Goal: Task Accomplishment & Management: Complete application form

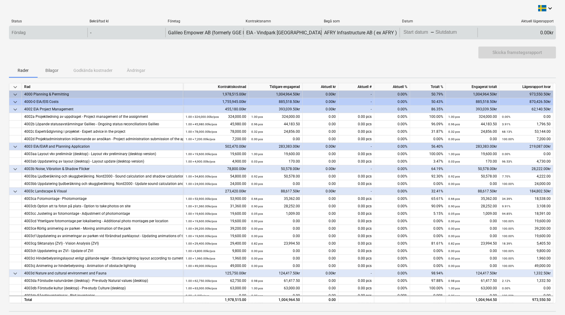
click at [350, 29] on div "AFRY Infrastructure AB ( ex AFRY )" at bounding box center [360, 33] width 78 height 10
click at [426, 27] on div "Förslag - Galileo Empower AB (formerly GGE Empower Sweden AB) EIA - Vindpark Vr…" at bounding box center [282, 33] width 547 height 14
click at [413, 37] on div "Press the down arrow key to interact with the calendar and select a date. Press…" at bounding box center [438, 33] width 78 height 10
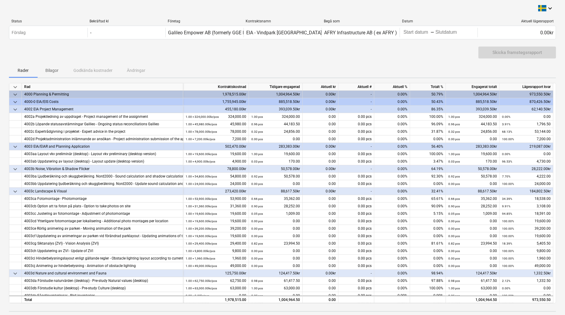
click at [416, 52] on div "Skicka framstegsrapport" at bounding box center [282, 55] width 547 height 17
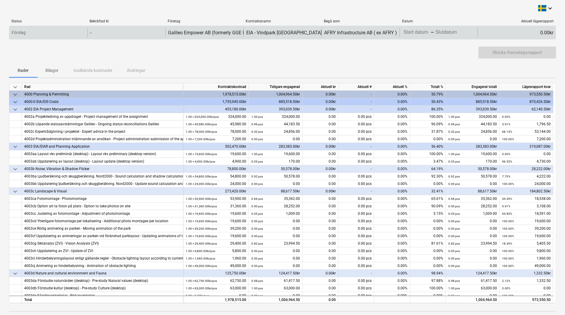
click at [421, 36] on body "keyboard_arrow_down Status Bekräftad kl Företag Kontraktsnamn Begå som Datum Ak…" at bounding box center [282, 157] width 565 height 315
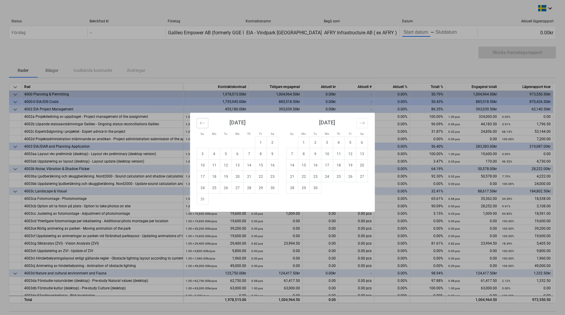
click at [200, 123] on icon "Move backward to switch to the previous month." at bounding box center [202, 122] width 5 height 3
click at [227, 141] on td "1" at bounding box center [226, 142] width 12 height 11
type input "[DATE]"
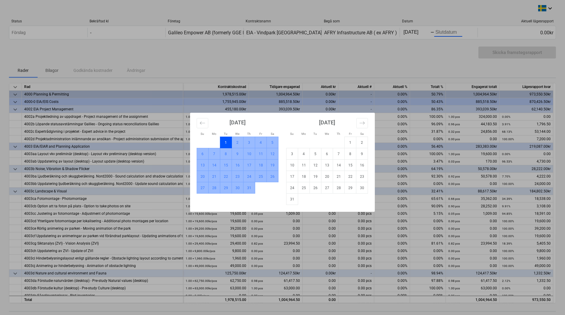
click at [251, 187] on td "31" at bounding box center [249, 187] width 12 height 11
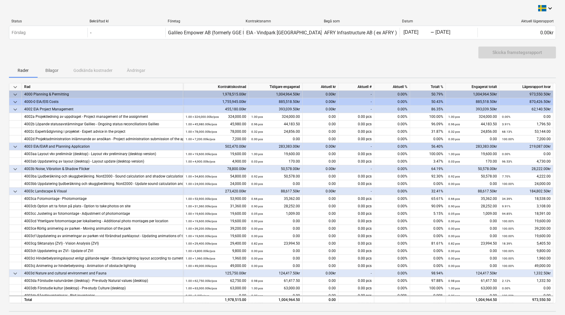
click at [291, 57] on div "Skicka framstegsrapport" at bounding box center [282, 55] width 547 height 17
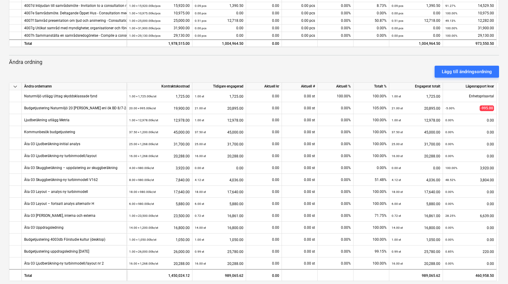
scroll to position [241, 0]
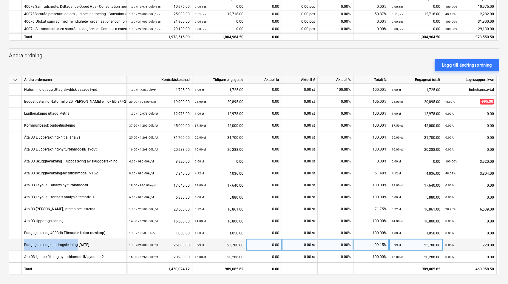
drag, startPoint x: 24, startPoint y: 245, endPoint x: 76, endPoint y: 244, distance: 51.3
click at [76, 244] on div "Budgetjustering uppdragsledning [DATE]" at bounding box center [56, 245] width 65 height 12
copy div "Budgetjustering uppdragsledning"
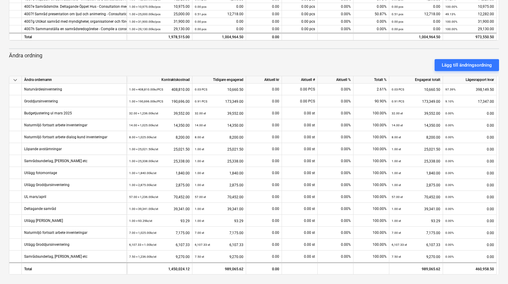
scroll to position [370, 0]
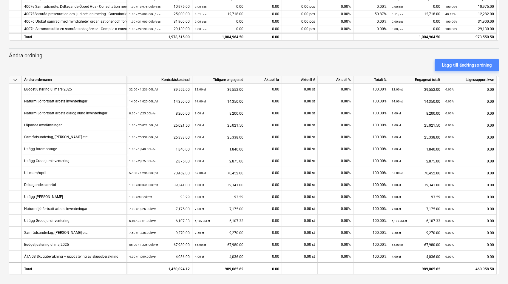
click at [468, 64] on div "Lägg till ändringsordning" at bounding box center [467, 65] width 50 height 8
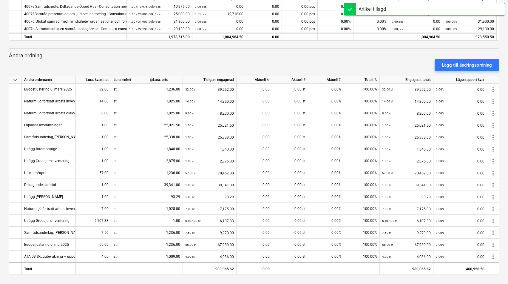
scroll to position [384, 0]
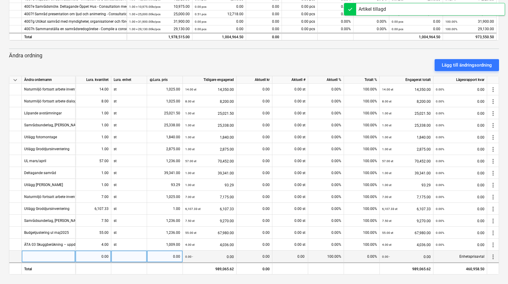
click at [43, 254] on div at bounding box center [49, 256] width 54 height 12
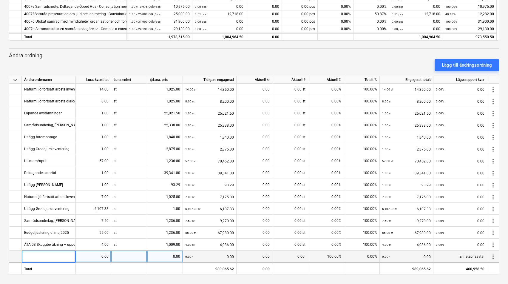
type input "Budgetjustering uppdragsledning"
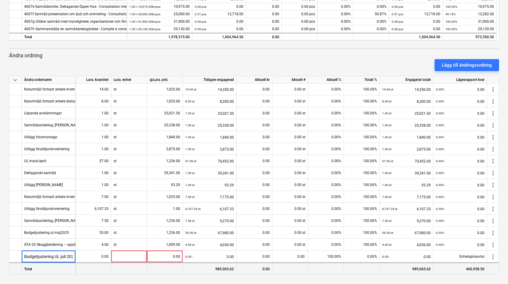
scroll to position [0, 3]
type input "Budgetjustering UL juli 2025"
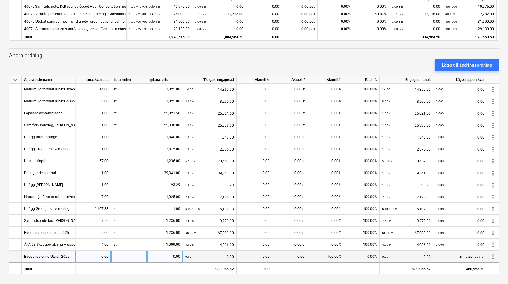
click at [101, 255] on div "0.00" at bounding box center [93, 256] width 31 height 12
type input "6"
click at [121, 255] on div at bounding box center [129, 256] width 36 height 12
type input "st"
click at [160, 252] on div "0.00" at bounding box center [164, 256] width 31 height 12
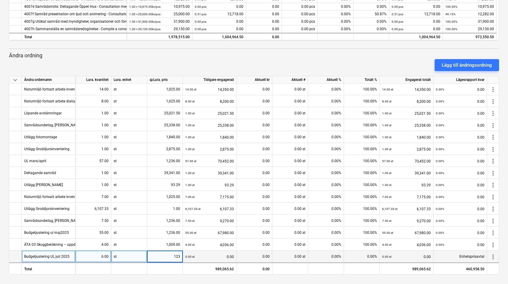
type input "1236"
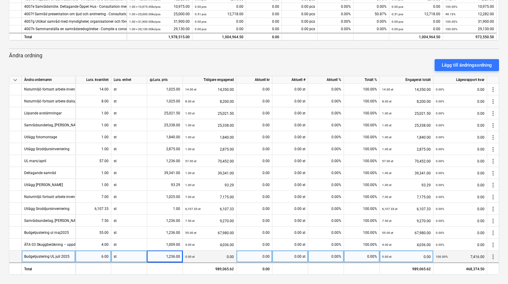
click at [251, 254] on div "0.00" at bounding box center [254, 256] width 31 height 12
type input "7416"
click at [282, 256] on div "0.00 st" at bounding box center [290, 256] width 36 height 12
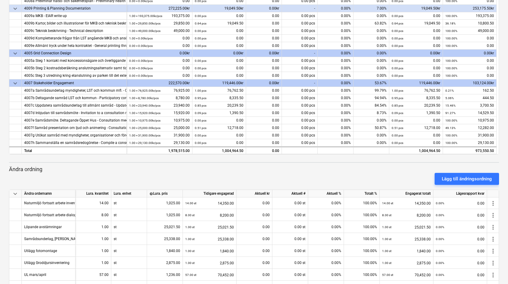
scroll to position [126, 0]
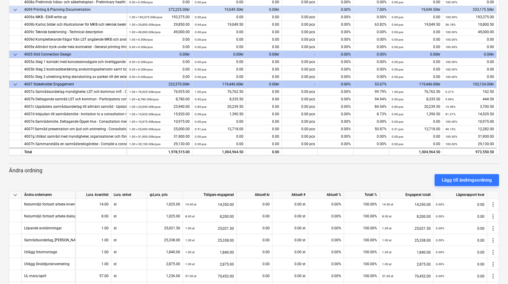
drag, startPoint x: 499, startPoint y: 122, endPoint x: 499, endPoint y: 107, distance: 14.6
click at [499, 108] on div "keyboard_arrow_down Status Bekräftad kl Företag Kontraktsnamn Begå som Datum Ak…" at bounding box center [254, 136] width 508 height 525
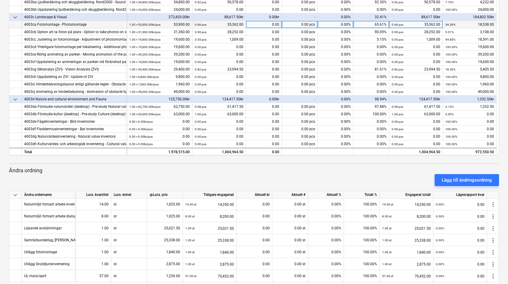
scroll to position [45, 0]
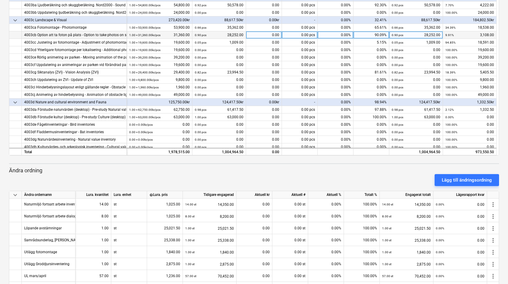
click at [252, 35] on div "0.00" at bounding box center [264, 34] width 36 height 7
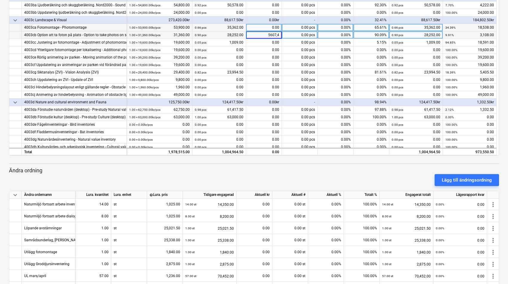
type input "5607,43"
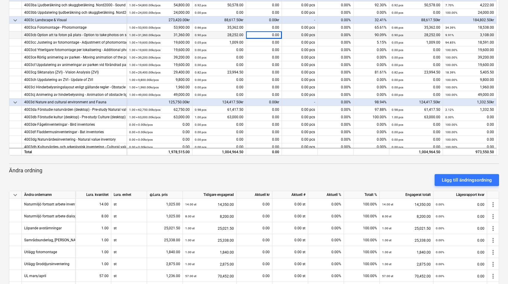
click at [234, 172] on div "Lägg till ändringsordning" at bounding box center [254, 180] width 495 height 17
click at [265, 36] on div "0.00" at bounding box center [264, 34] width 36 height 7
type input "5607.43"
click at [287, 174] on div "Lägg till ändringsordning" at bounding box center [254, 180] width 495 height 17
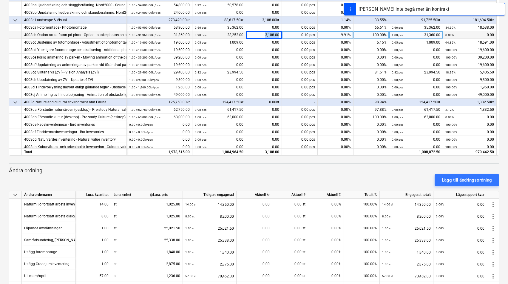
drag, startPoint x: 259, startPoint y: 35, endPoint x: 279, endPoint y: 36, distance: 20.3
click at [279, 36] on div "3,108.00" at bounding box center [264, 34] width 36 height 7
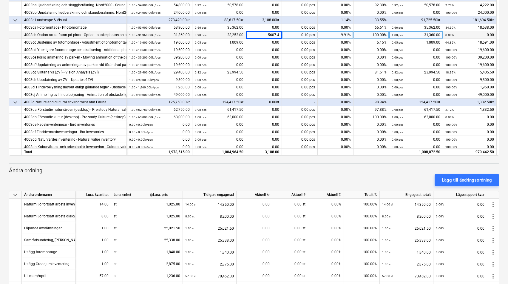
type input "5607.43"
click at [454, 179] on div "Lägg till ändringsordning" at bounding box center [467, 180] width 50 height 8
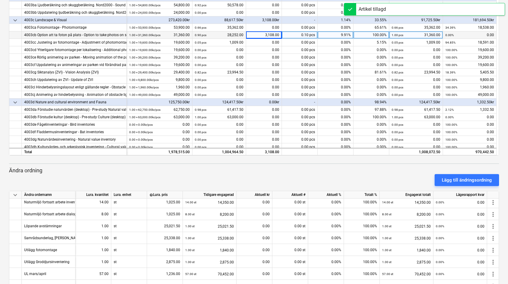
scroll to position [241, 0]
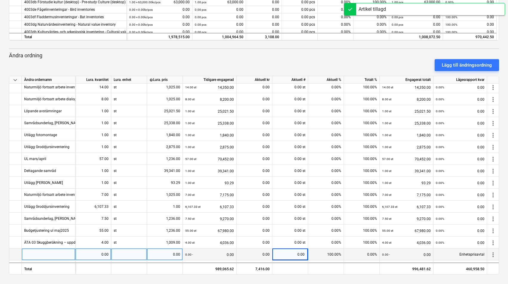
click at [49, 251] on div at bounding box center [49, 254] width 54 height 12
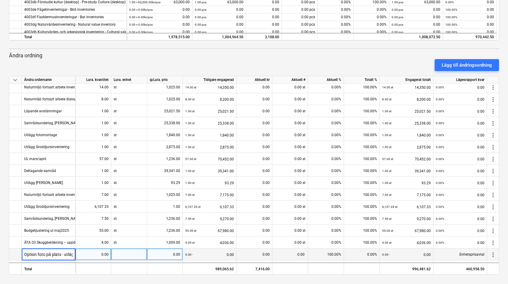
scroll to position [0, 3]
type input "Option foto på plats - utlägg"
click at [250, 254] on div "0.00" at bounding box center [254, 254] width 31 height 12
click at [252, 254] on div "0.00" at bounding box center [254, 254] width 31 height 12
click at [252, 251] on div "0.00" at bounding box center [254, 254] width 31 height 12
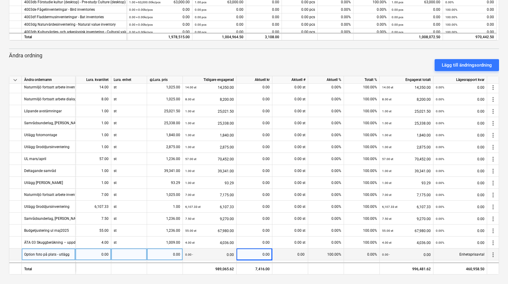
click at [254, 254] on div "0.00" at bounding box center [254, 254] width 31 height 12
click at [96, 255] on div "0.00" at bounding box center [93, 254] width 31 height 12
type input "1"
click at [118, 254] on div at bounding box center [129, 254] width 36 height 12
type input "st"
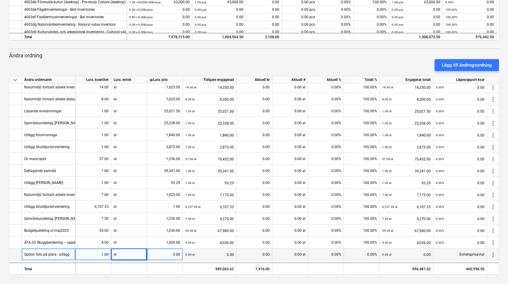
click at [162, 255] on div "0.00" at bounding box center [164, 254] width 31 height 12
type input "2499.43"
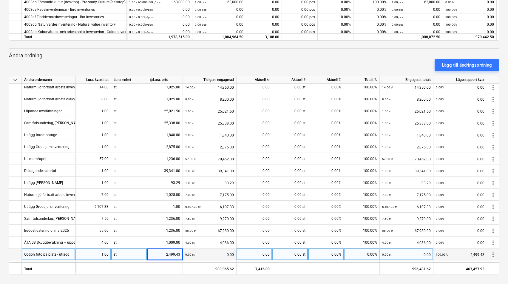
click at [260, 254] on div "0.00" at bounding box center [254, 254] width 31 height 12
type input "2499.43"
click at [289, 253] on div "0.00 st" at bounding box center [290, 254] width 36 height 12
click at [291, 278] on div "keyboard_arrow_down Status Bekräftad kl Företag Kontraktsnamn Begå som Datum Ak…" at bounding box center [254, 21] width 508 height 525
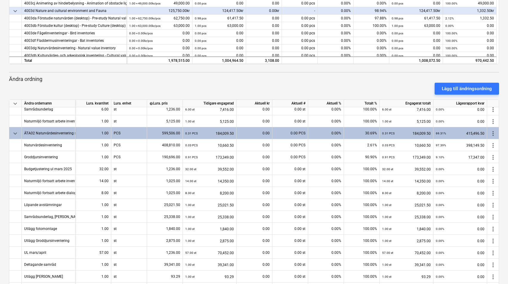
scroll to position [313, 0]
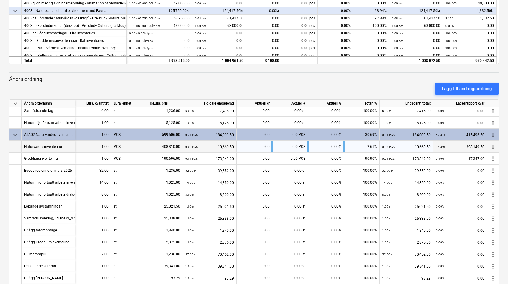
click at [256, 145] on div "0.00" at bounding box center [254, 147] width 31 height 12
type input "8343"
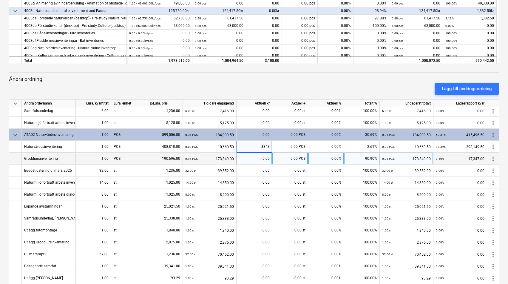
click at [257, 160] on div "0.00" at bounding box center [254, 158] width 31 height 12
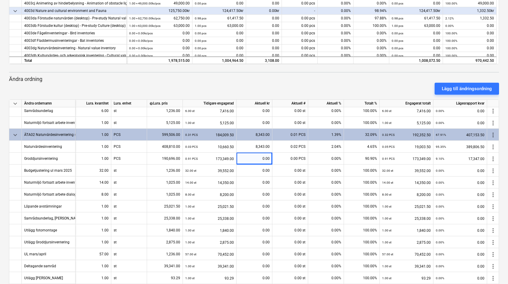
click at [501, 202] on div "keyboard_arrow_down Status Bekräftad kl Företag Kontraktsnamn Begå som Datum Ak…" at bounding box center [254, 45] width 508 height 525
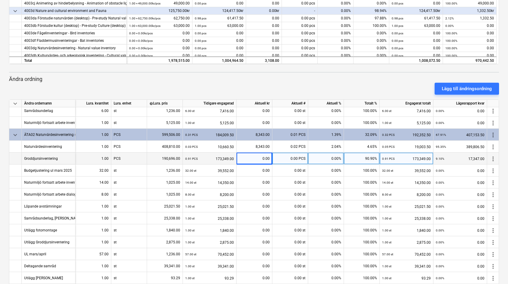
click at [255, 158] on div "0.00" at bounding box center [254, 158] width 31 height 12
type input "13441.5"
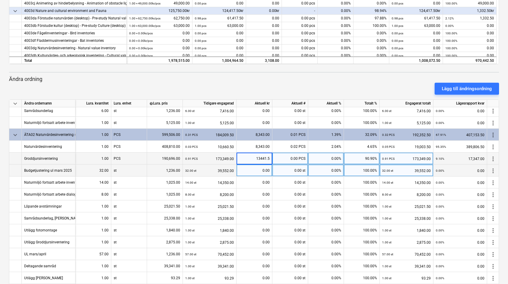
click at [285, 169] on div "0.00 st" at bounding box center [290, 170] width 36 height 12
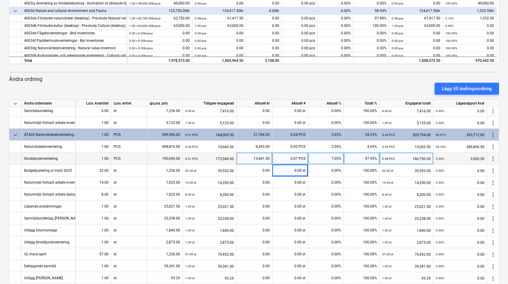
click at [503, 207] on div "keyboard_arrow_down Status Bekräftad kl Företag Kontraktsnamn Begå som Datum Ak…" at bounding box center [254, 45] width 508 height 525
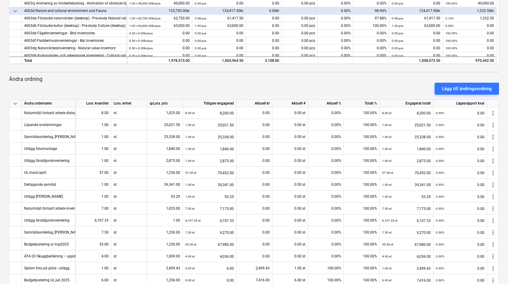
scroll to position [241, 0]
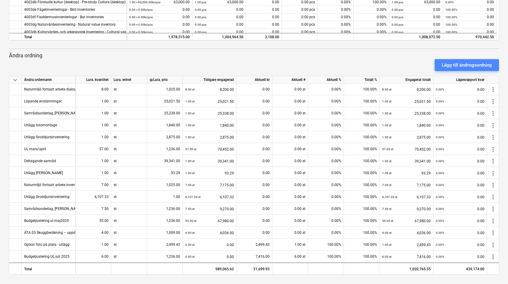
click at [464, 63] on div "Lägg till ändringsordning" at bounding box center [467, 65] width 50 height 8
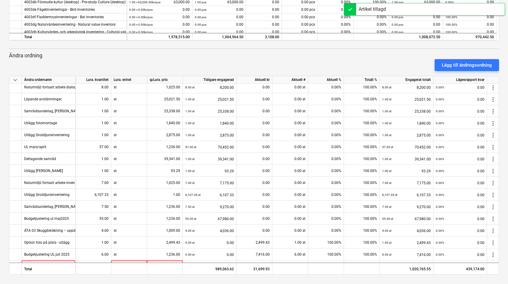
scroll to position [408, 0]
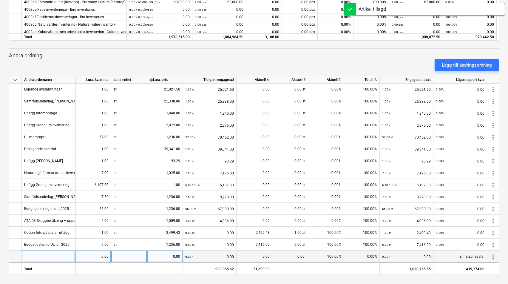
click at [42, 254] on div at bounding box center [49, 256] width 54 height 12
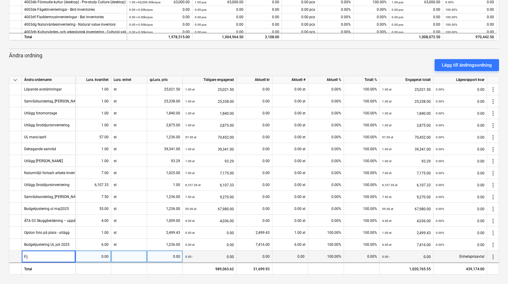
type input "F"
type input "ÄTA 05"
click at [55, 254] on div "ÄTA 05" at bounding box center [49, 256] width 54 height 12
type input "ÄTA 05 Fjärilsinventering"
click at [92, 256] on div "0.00" at bounding box center [93, 256] width 31 height 12
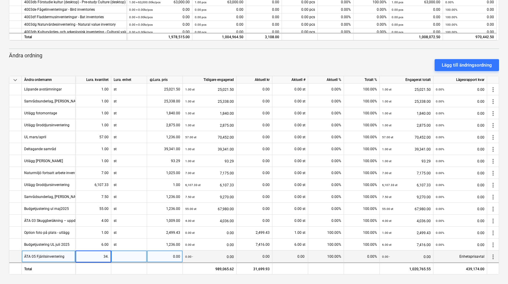
type input "34.5"
click at [130, 251] on div at bounding box center [129, 256] width 36 height 12
type input "st"
click at [158, 253] on div "0.00" at bounding box center [164, 256] width 31 height 12
type input "1025"
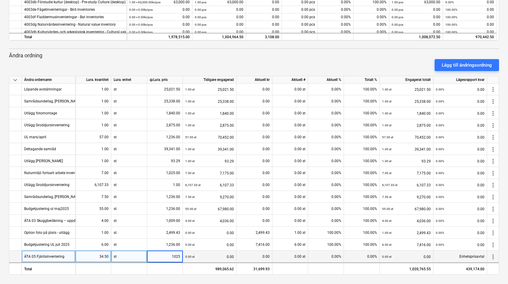
click at [257, 252] on div "0.00" at bounding box center [254, 256] width 31 height 12
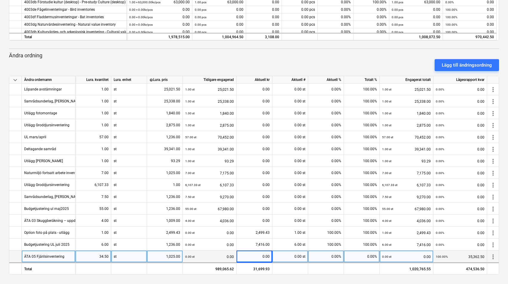
click at [257, 254] on div "0.00" at bounding box center [254, 256] width 31 height 12
type input "35362.5"
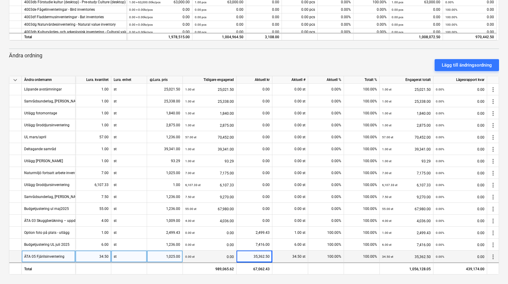
click at [285, 283] on div "keyboard_arrow_down Status Bekräftad kl Företag Kontraktsnamn Begå som Datum Ak…" at bounding box center [254, 21] width 508 height 525
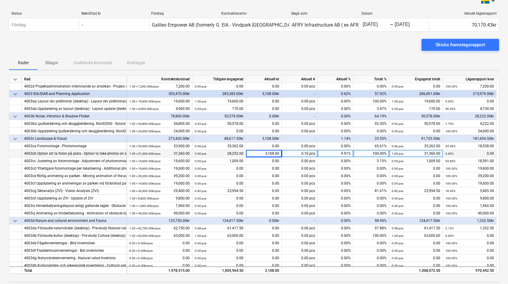
scroll to position [0, 0]
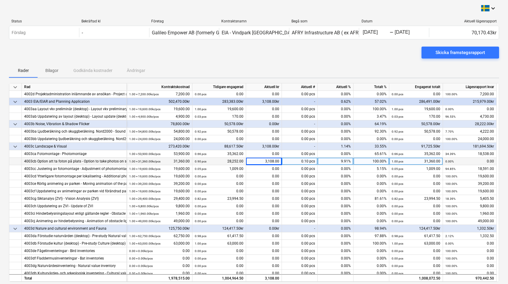
drag, startPoint x: 439, startPoint y: 52, endPoint x: 371, endPoint y: 52, distance: 68.3
click at [371, 52] on div "Skicka framstegsrapport" at bounding box center [254, 55] width 490 height 17
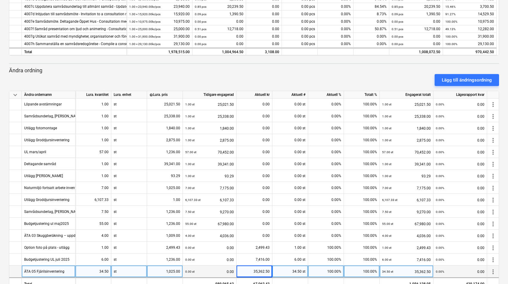
scroll to position [241, 0]
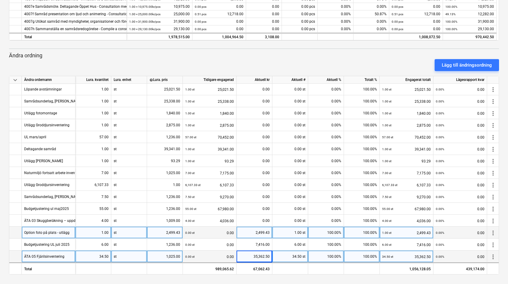
click at [56, 233] on div "Option foto på plats - utlägg" at bounding box center [46, 232] width 45 height 12
click at [61, 231] on input "Option foto på plats - utlägg" at bounding box center [48, 232] width 53 height 12
click at [65, 230] on input "Option foto på plats - "utlägg" at bounding box center [48, 232] width 53 height 12
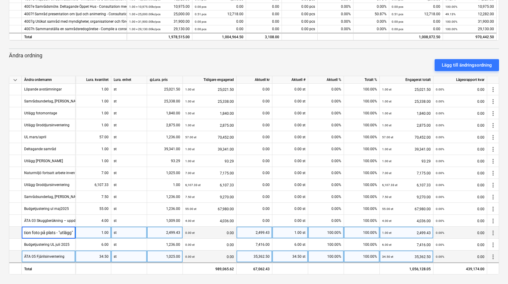
drag, startPoint x: 74, startPoint y: 230, endPoint x: 55, endPoint y: 230, distance: 18.2
click at [55, 230] on input "Option foto på plats - "utlägg"" at bounding box center [48, 232] width 53 height 12
type input "Option foto på plats utlägg"
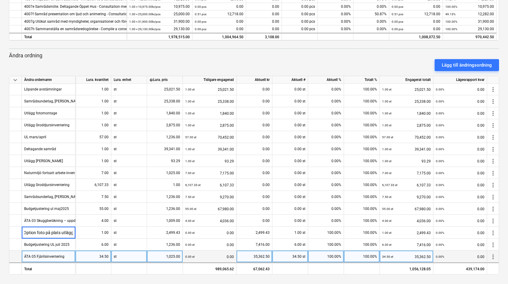
click at [506, 180] on div "keyboard_arrow_down Status Bekräftad kl Företag Kontraktsnamn Begå som Datum Ak…" at bounding box center [254, 21] width 508 height 525
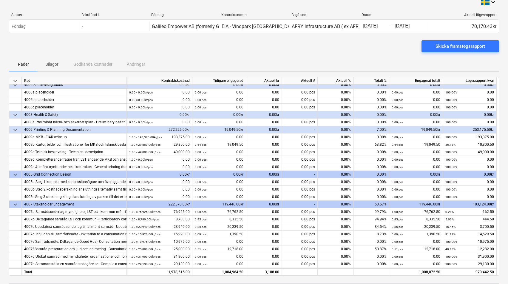
scroll to position [0, 0]
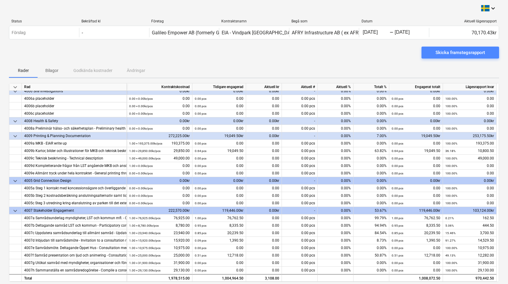
click at [462, 54] on div "Skicka framstegsrapport" at bounding box center [461, 53] width 50 height 8
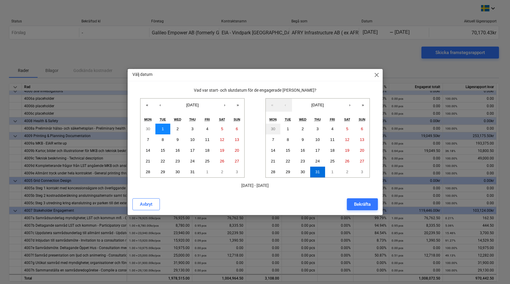
click at [162, 128] on abbr "1" at bounding box center [163, 128] width 2 height 4
click at [315, 174] on button "31" at bounding box center [317, 171] width 15 height 11
click at [359, 206] on div "Bekräfta" at bounding box center [362, 204] width 17 height 8
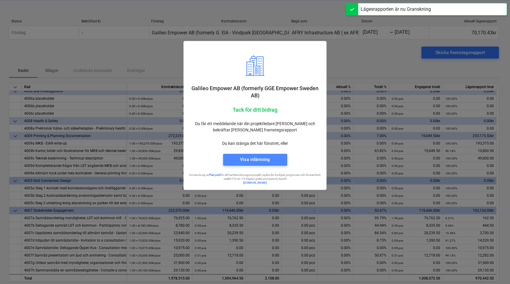
click at [271, 158] on span "Visa inlämning" at bounding box center [255, 159] width 50 height 8
